Goal: Task Accomplishment & Management: Use online tool/utility

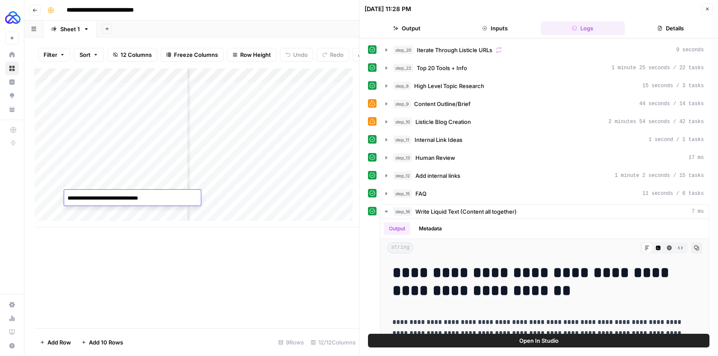
scroll to position [2816, 0]
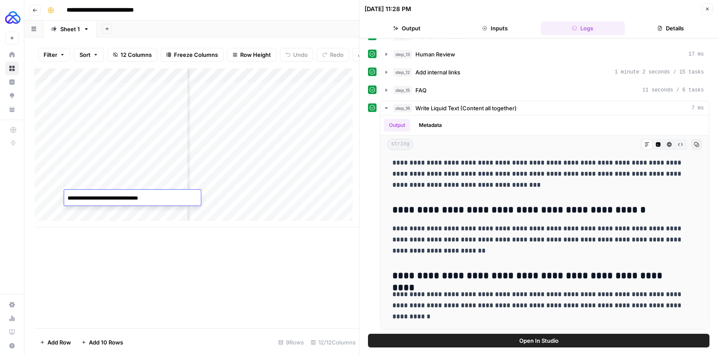
click at [709, 9] on icon "button" at bounding box center [707, 8] width 5 height 5
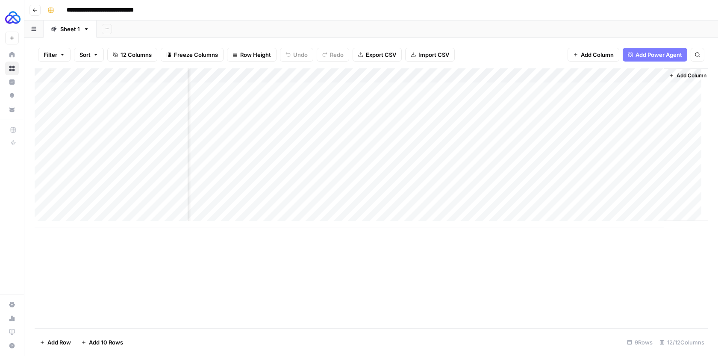
click at [38, 10] on button "Go back" at bounding box center [34, 10] width 11 height 11
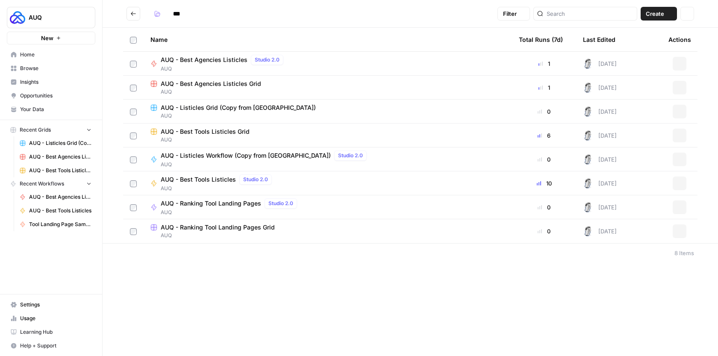
type input "***"
click at [288, 81] on div "AUQ - Best Agencies Listicles Grid" at bounding box center [327, 83] width 355 height 9
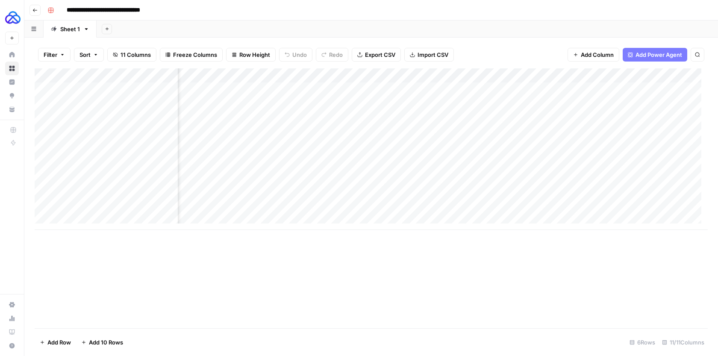
scroll to position [0, 502]
click at [527, 112] on div "Add Column" at bounding box center [371, 149] width 673 height 162
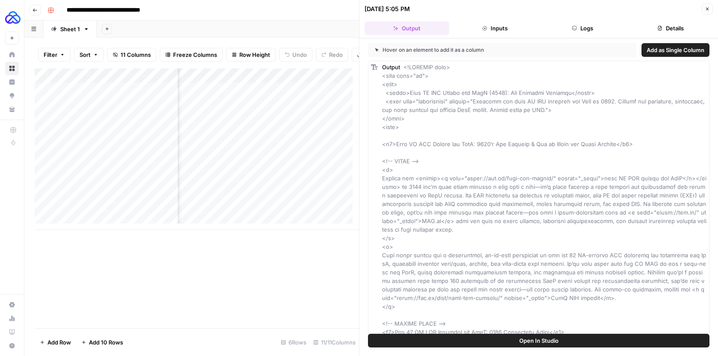
click at [599, 30] on button "Logs" at bounding box center [583, 28] width 85 height 14
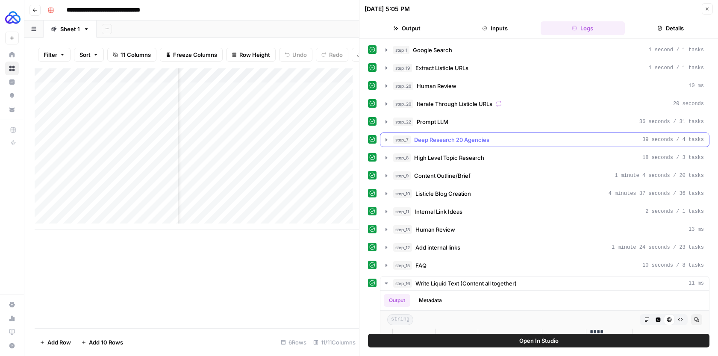
click at [455, 144] on button "step_7 Deep Research 20 Agencies 39 seconds / 4 tasks" at bounding box center [544, 140] width 329 height 14
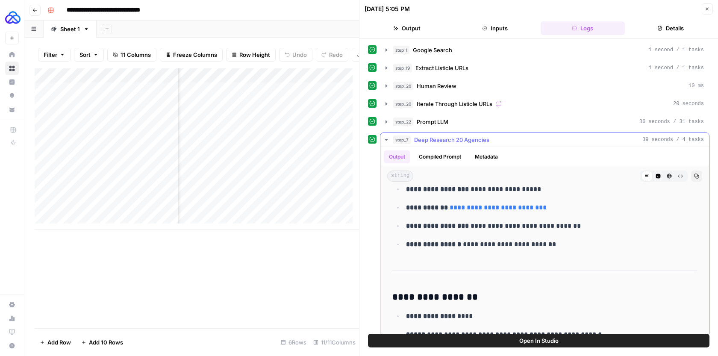
scroll to position [3655, 0]
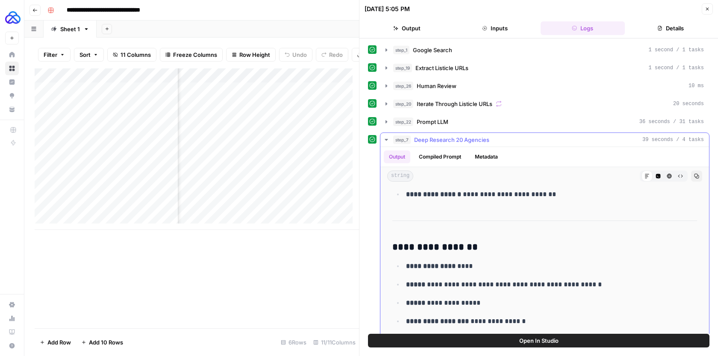
click at [386, 139] on icon "button" at bounding box center [386, 140] width 3 height 2
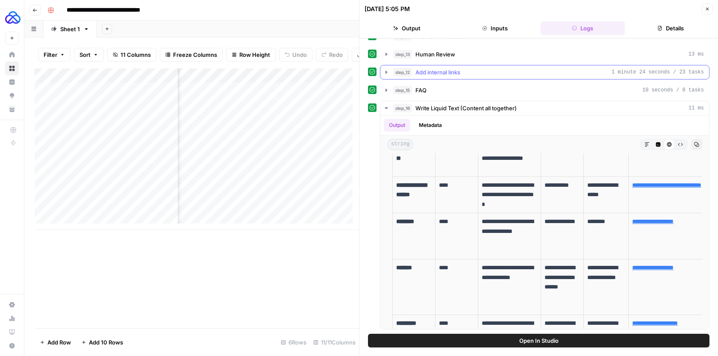
scroll to position [0, 0]
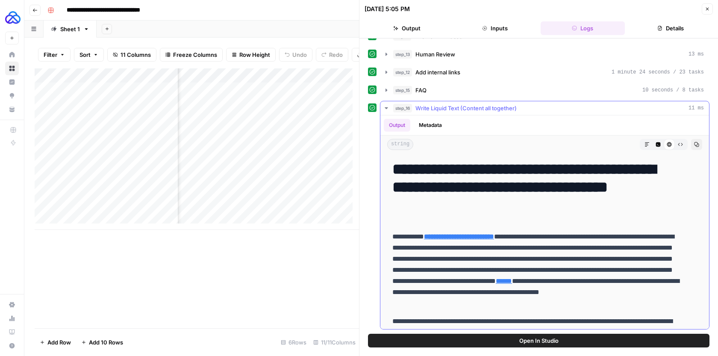
drag, startPoint x: 654, startPoint y: 306, endPoint x: 394, endPoint y: 174, distance: 291.4
copy div "**********"
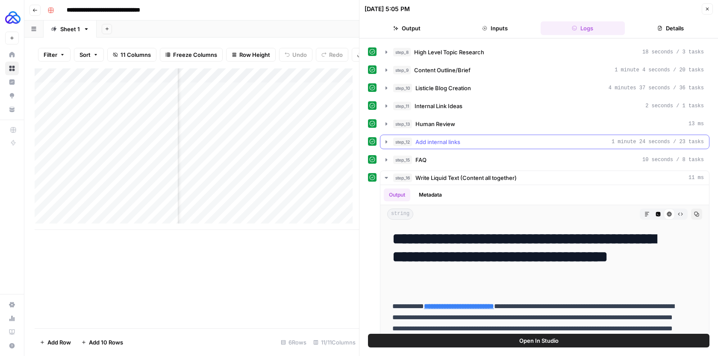
scroll to position [48, 0]
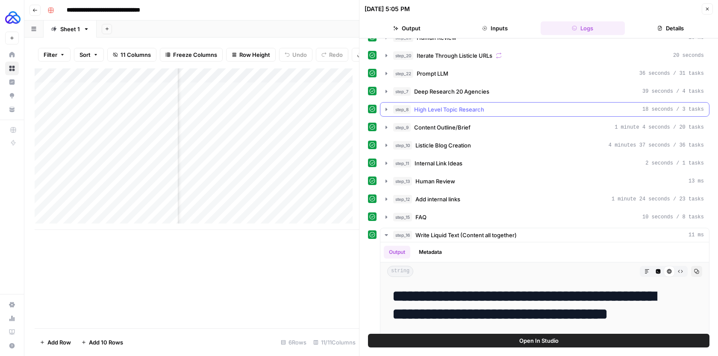
click at [453, 109] on span "High Level Topic Research" at bounding box center [449, 109] width 70 height 9
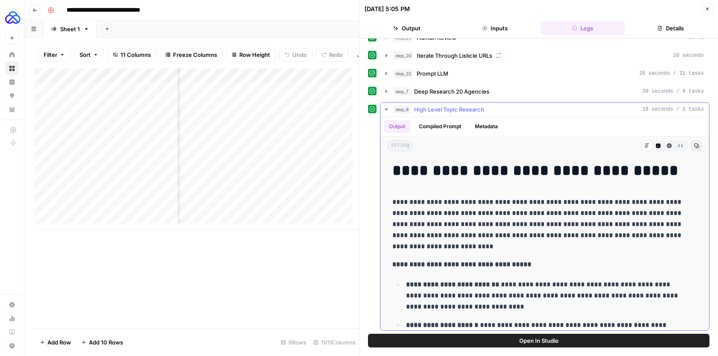
click at [453, 109] on span "High Level Topic Research" at bounding box center [449, 109] width 70 height 9
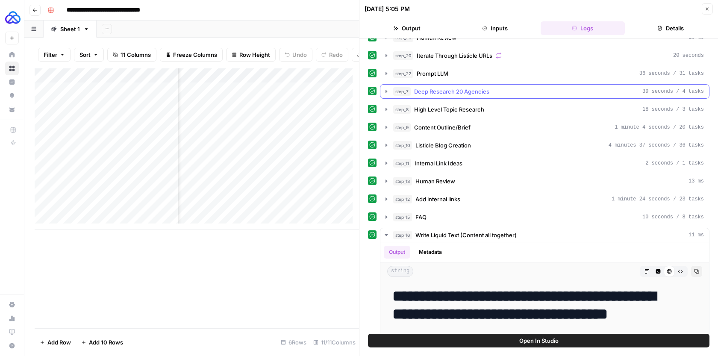
click at [460, 91] on span "Deep Research 20 Agencies" at bounding box center [451, 91] width 75 height 9
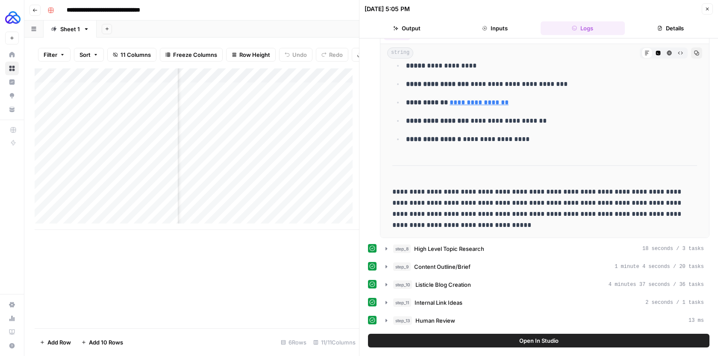
scroll to position [153, 0]
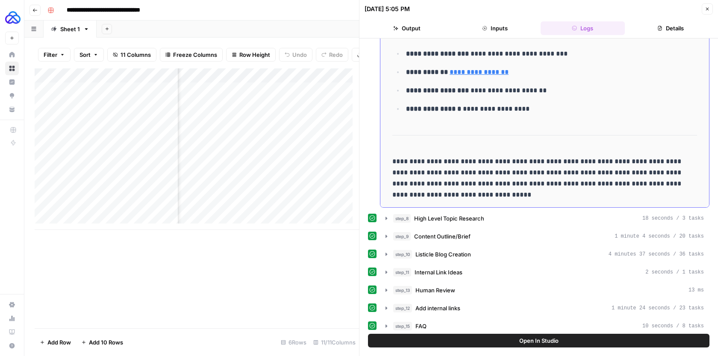
drag, startPoint x: 395, startPoint y: 178, endPoint x: 565, endPoint y: 137, distance: 174.4
copy div "**********"
click at [105, 122] on div "Add Column" at bounding box center [197, 149] width 324 height 162
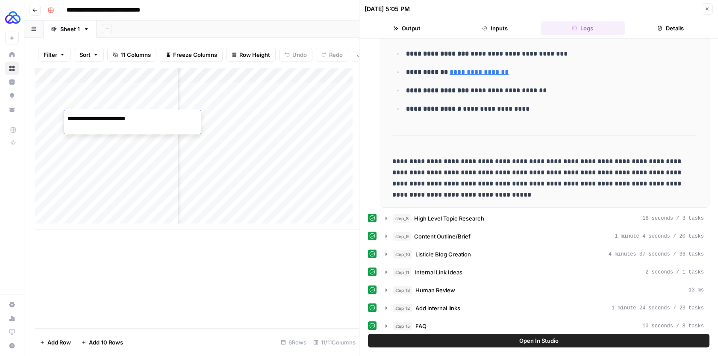
click at [105, 122] on textarea "**********" at bounding box center [132, 119] width 137 height 12
